Goal: Find specific fact: Find specific fact

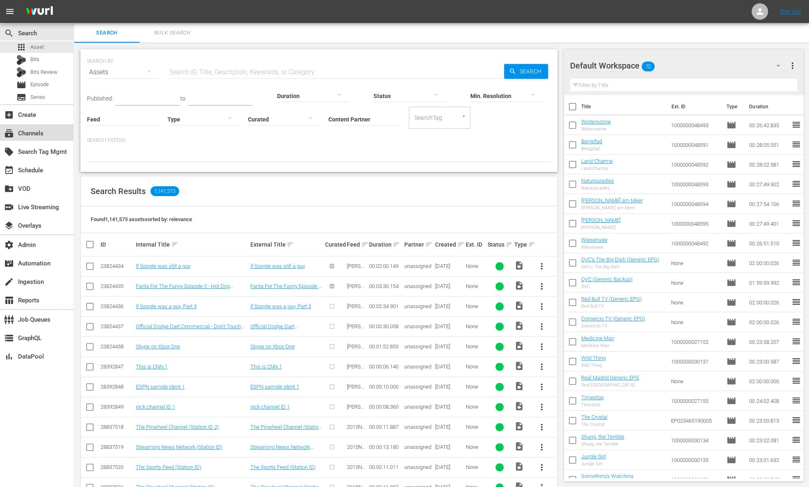
click at [38, 136] on div "subscriptions Channels" at bounding box center [23, 132] width 46 height 7
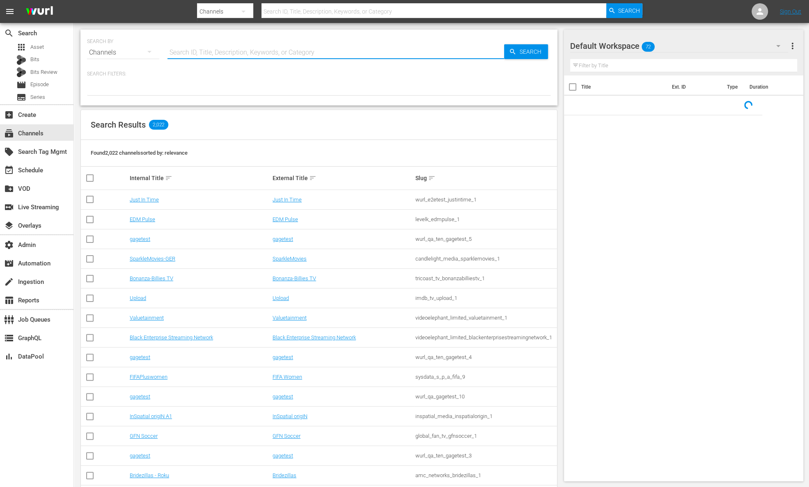
click at [244, 56] on input "text" at bounding box center [336, 53] width 337 height 20
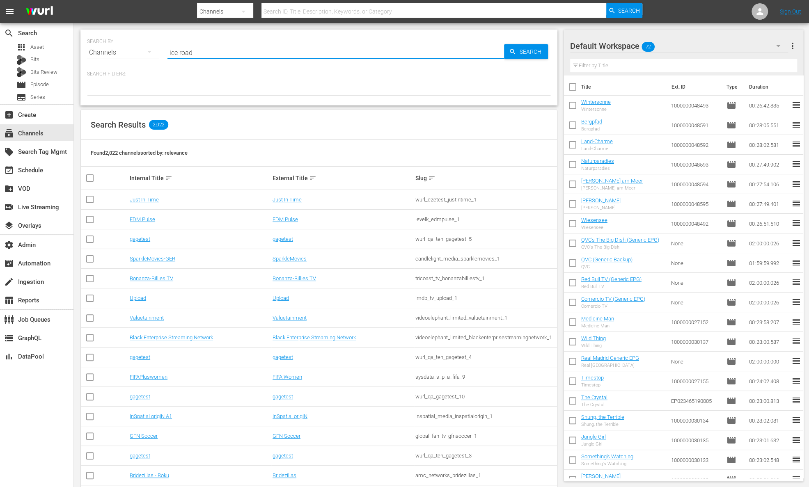
type input "ice road"
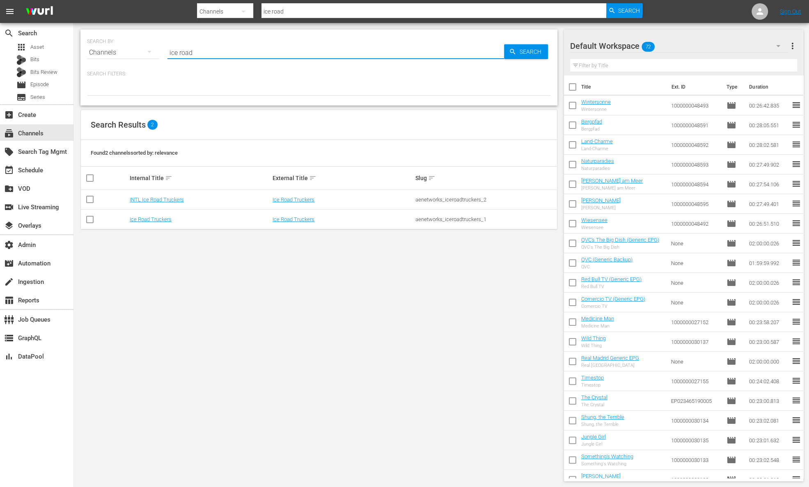
click at [488, 221] on div "aenetworks_iceroadtruckers_1" at bounding box center [485, 219] width 140 height 6
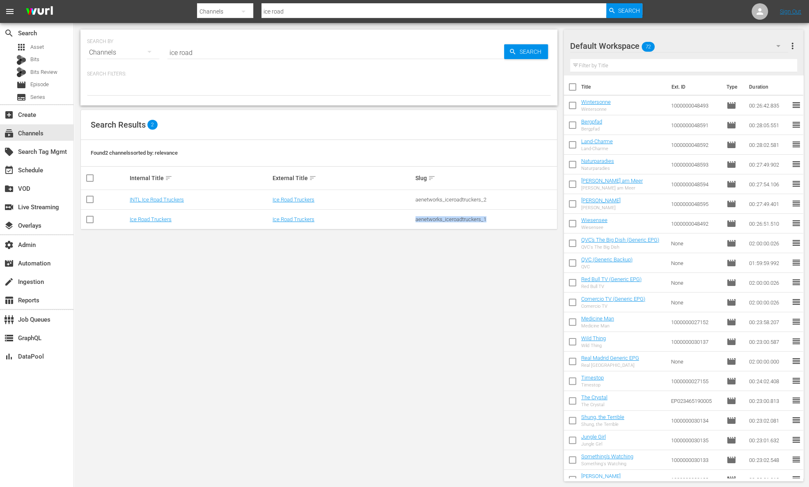
drag, startPoint x: 489, startPoint y: 220, endPoint x: 416, endPoint y: 222, distance: 73.5
click at [416, 222] on div "aenetworks_iceroadtruckers_1" at bounding box center [485, 219] width 140 height 6
copy div "aenetworks_iceroadtruckers_1"
